Goal: Transaction & Acquisition: Obtain resource

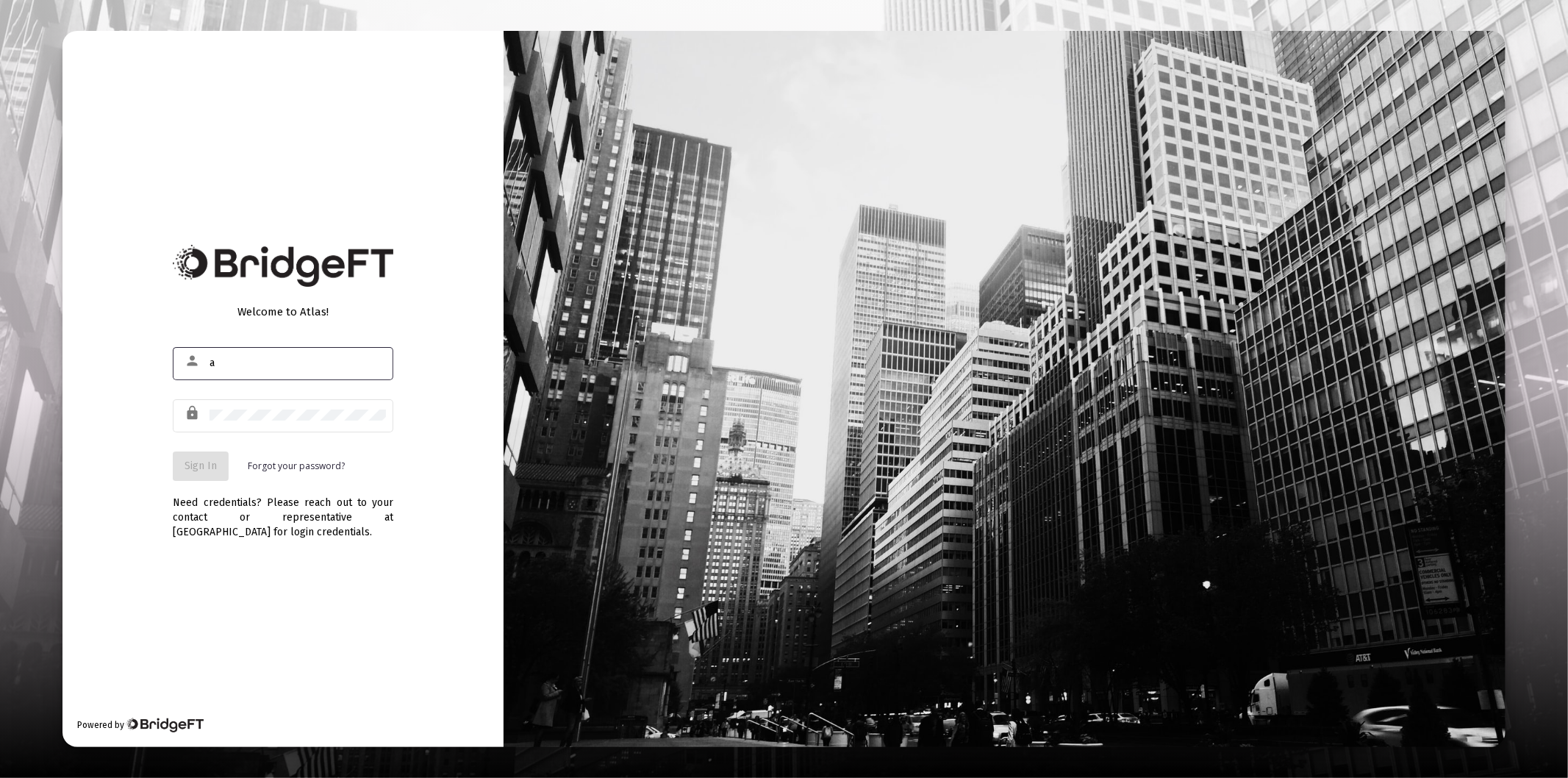
type input "[PERSON_NAME][EMAIL_ADDRESS][DOMAIN_NAME]"
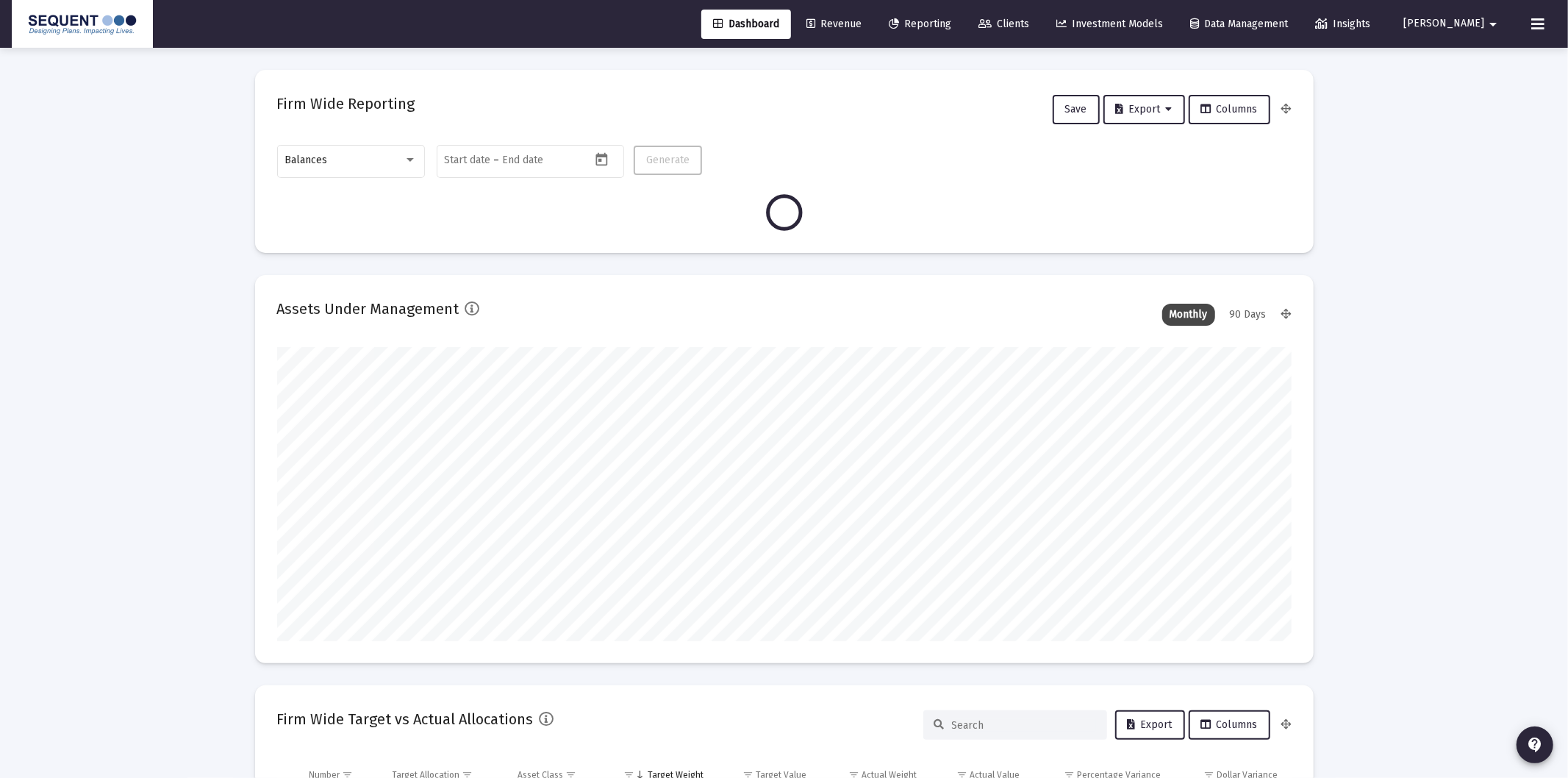
type input "[DATE]"
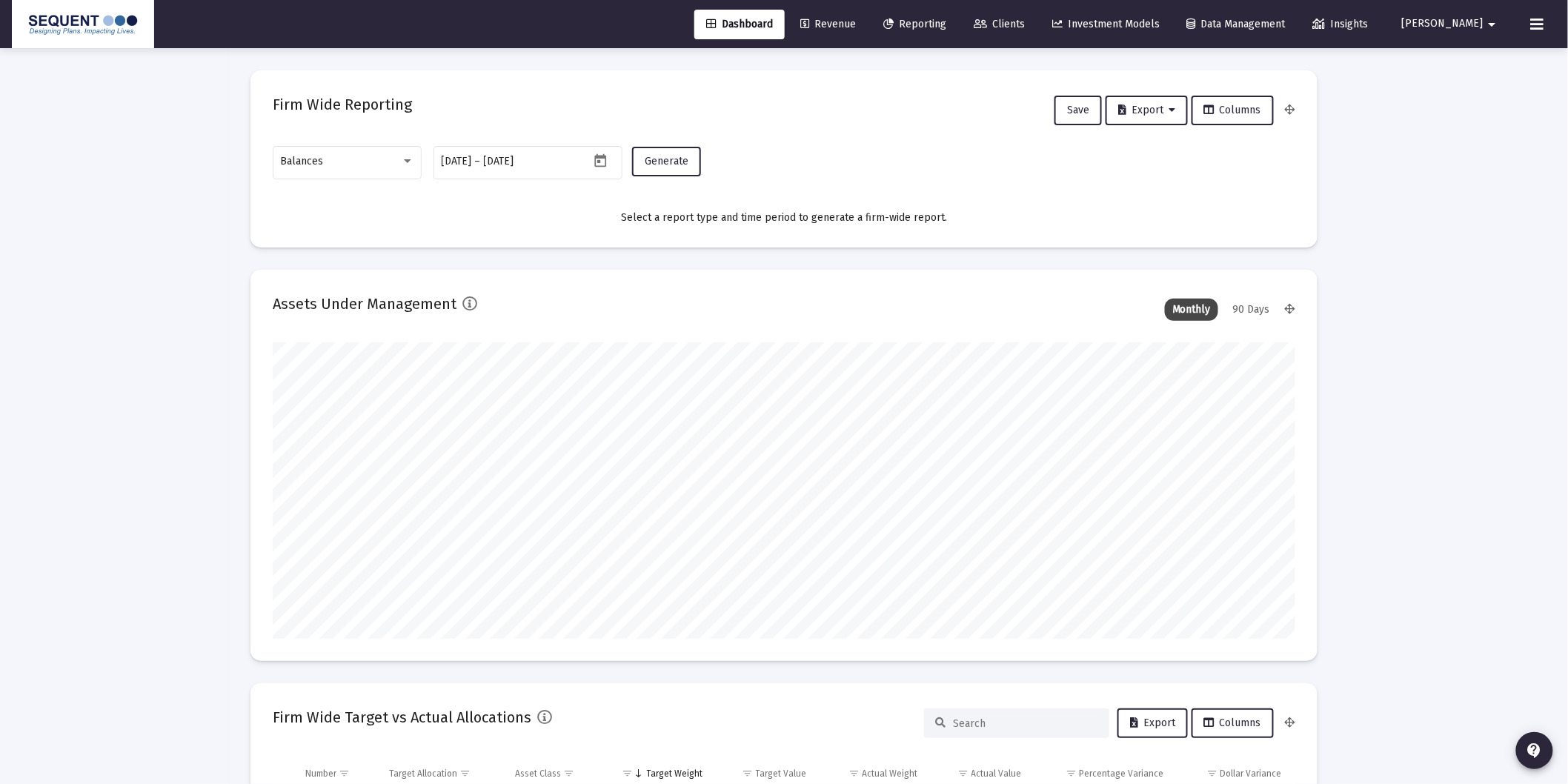
scroll to position [296, 477]
click at [379, 155] on div "Balances" at bounding box center [340, 161] width 120 height 12
click at [335, 57] on span "Transactions" at bounding box center [347, 68] width 133 height 31
click at [641, 164] on button "Generate" at bounding box center [667, 162] width 69 height 30
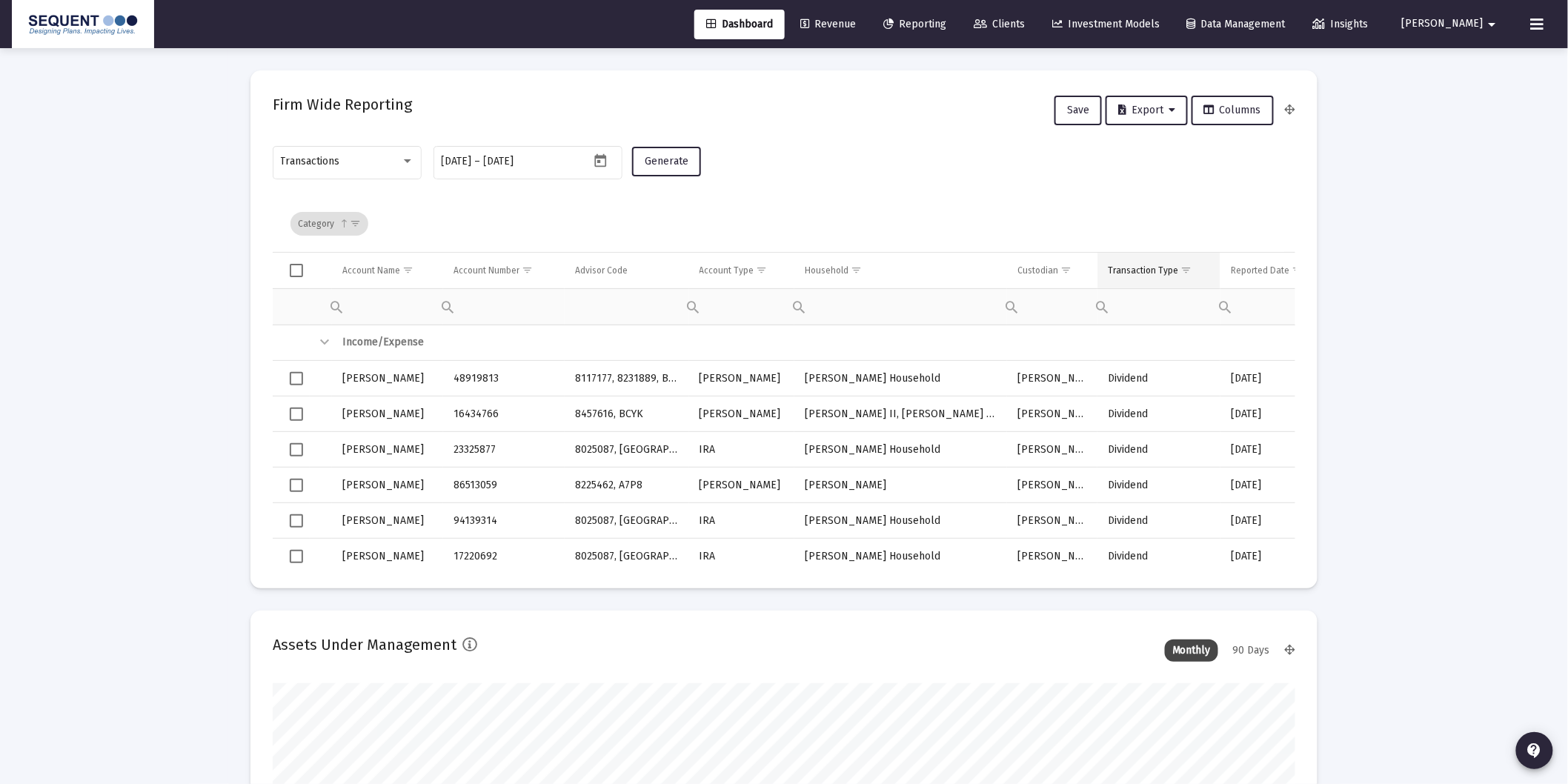
click at [1192, 265] on span "Show filter options for column 'Transaction Type'" at bounding box center [1186, 270] width 11 height 11
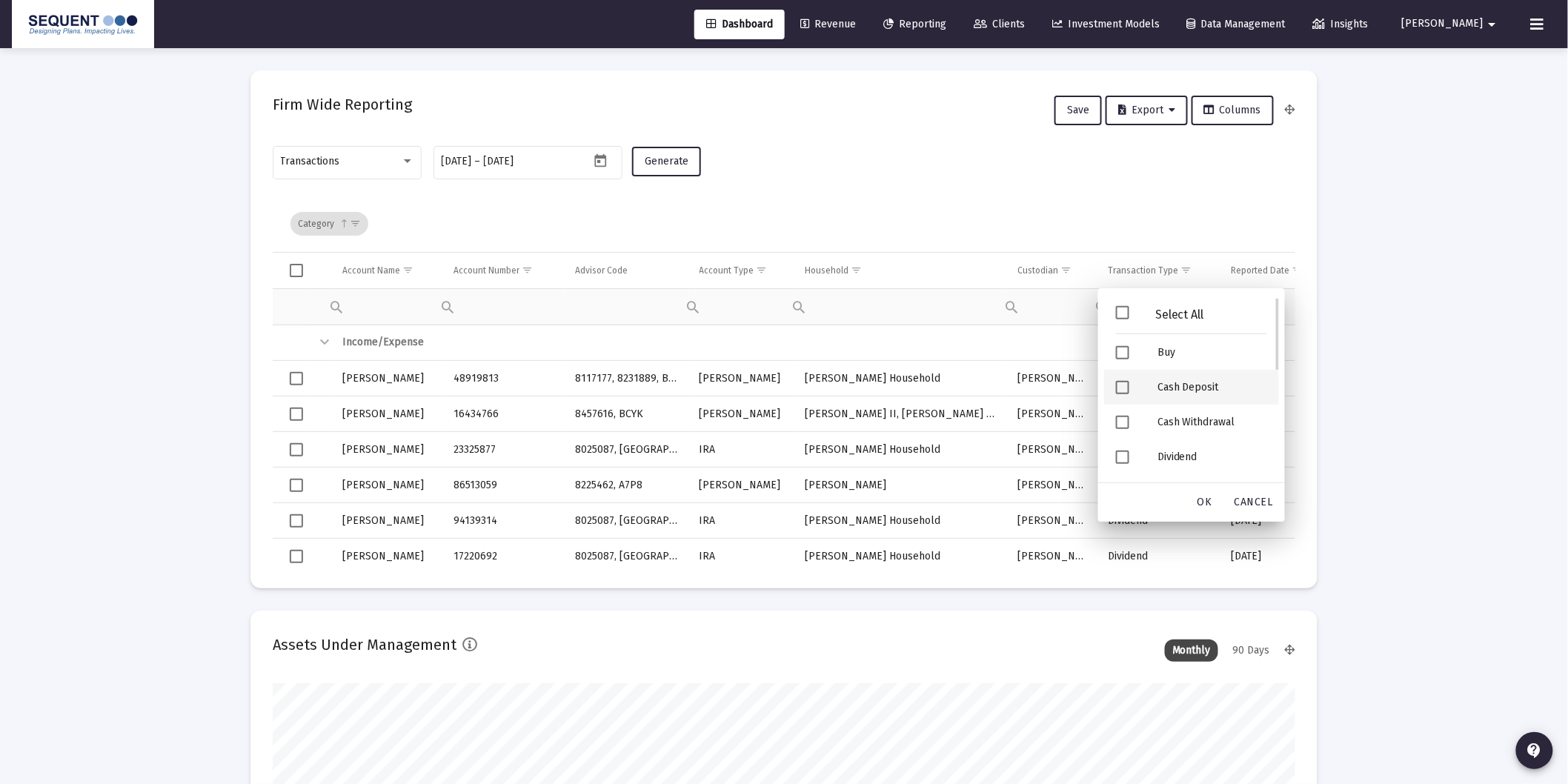
click at [1164, 387] on div "Cash Deposit" at bounding box center [1212, 387] width 133 height 35
drag, startPoint x: 1216, startPoint y: 384, endPoint x: 1219, endPoint y: 401, distance: 17.3
click at [1217, 383] on div "Security Deposit" at bounding box center [1212, 389] width 133 height 35
click at [1211, 496] on span "OK" at bounding box center [1205, 502] width 15 height 13
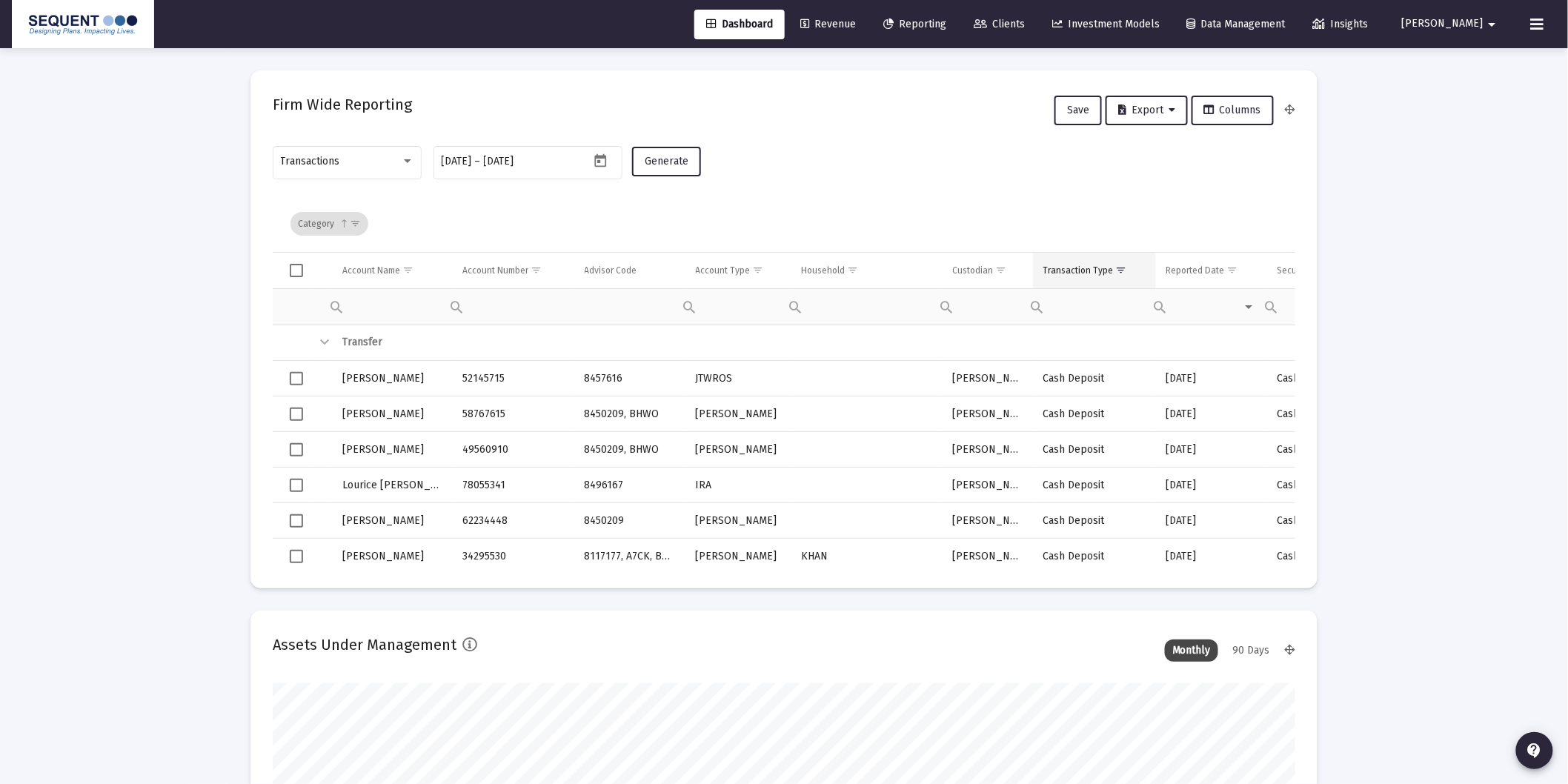
click at [1090, 269] on div "Transaction Type" at bounding box center [1078, 271] width 70 height 12
click at [1153, 109] on span "Export" at bounding box center [1147, 110] width 57 height 13
click at [1167, 187] on button "Export Selected" at bounding box center [1153, 183] width 100 height 35
click at [1139, 104] on span "Export" at bounding box center [1147, 110] width 57 height 13
click at [1139, 115] on button "Export" at bounding box center [1147, 110] width 82 height 30
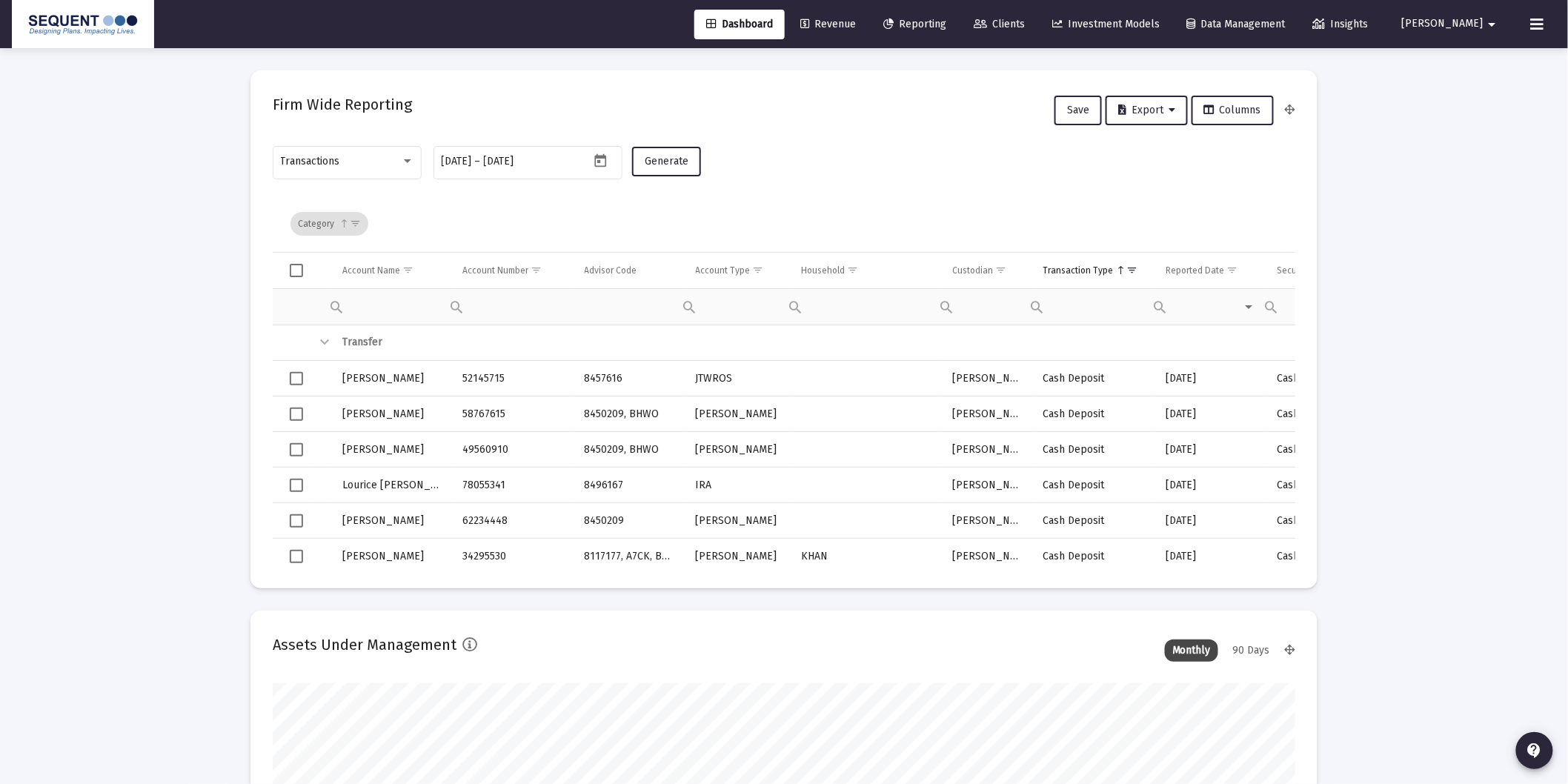
click at [1129, 112] on span "Export" at bounding box center [1147, 110] width 57 height 13
click at [1156, 146] on button "Export All Rows" at bounding box center [1153, 148] width 100 height 35
